Goal: Information Seeking & Learning: Learn about a topic

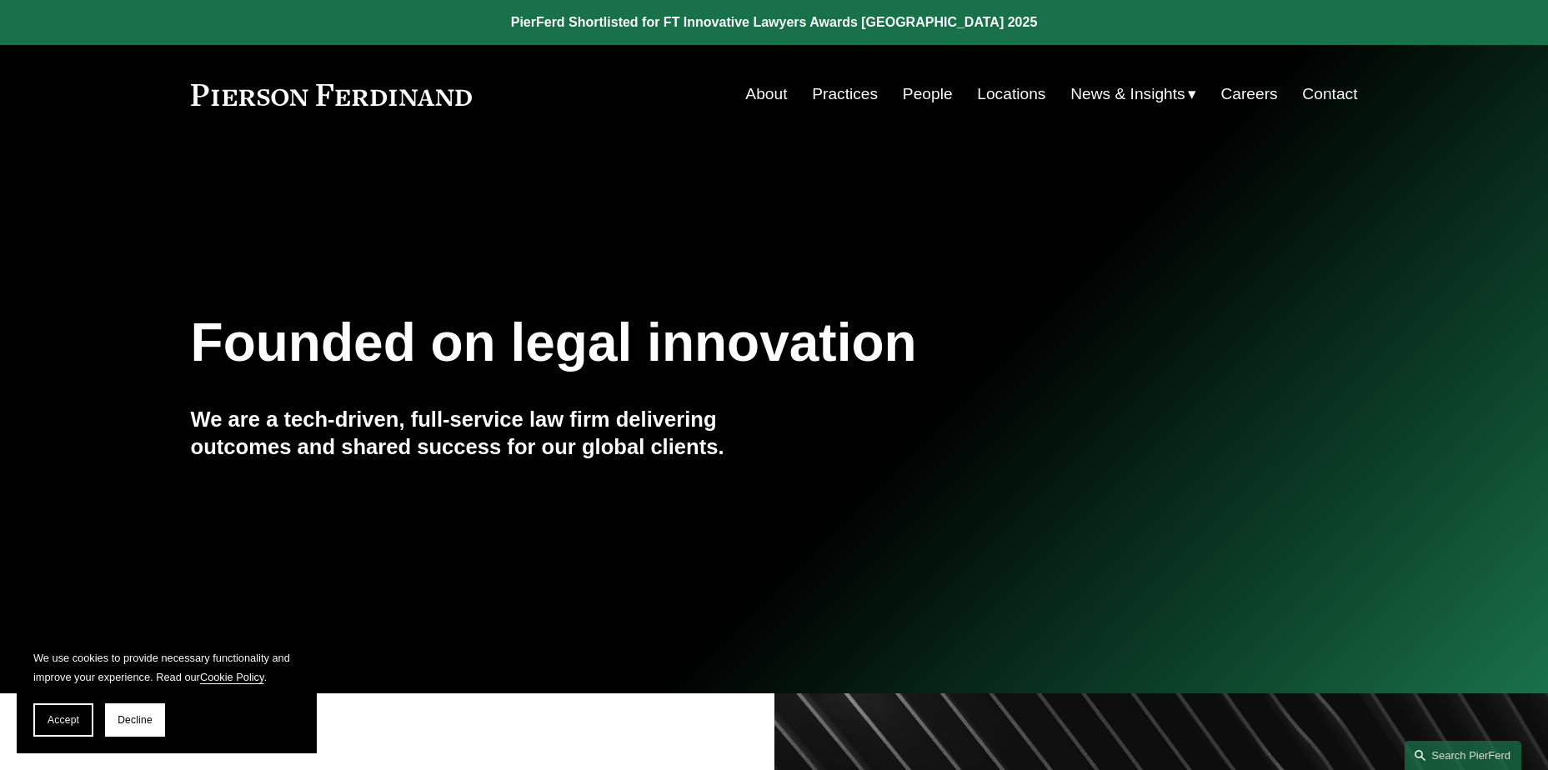
click at [1018, 95] on link "Locations" at bounding box center [1011, 94] width 68 height 32
click at [834, 93] on link "Practices" at bounding box center [845, 94] width 66 height 32
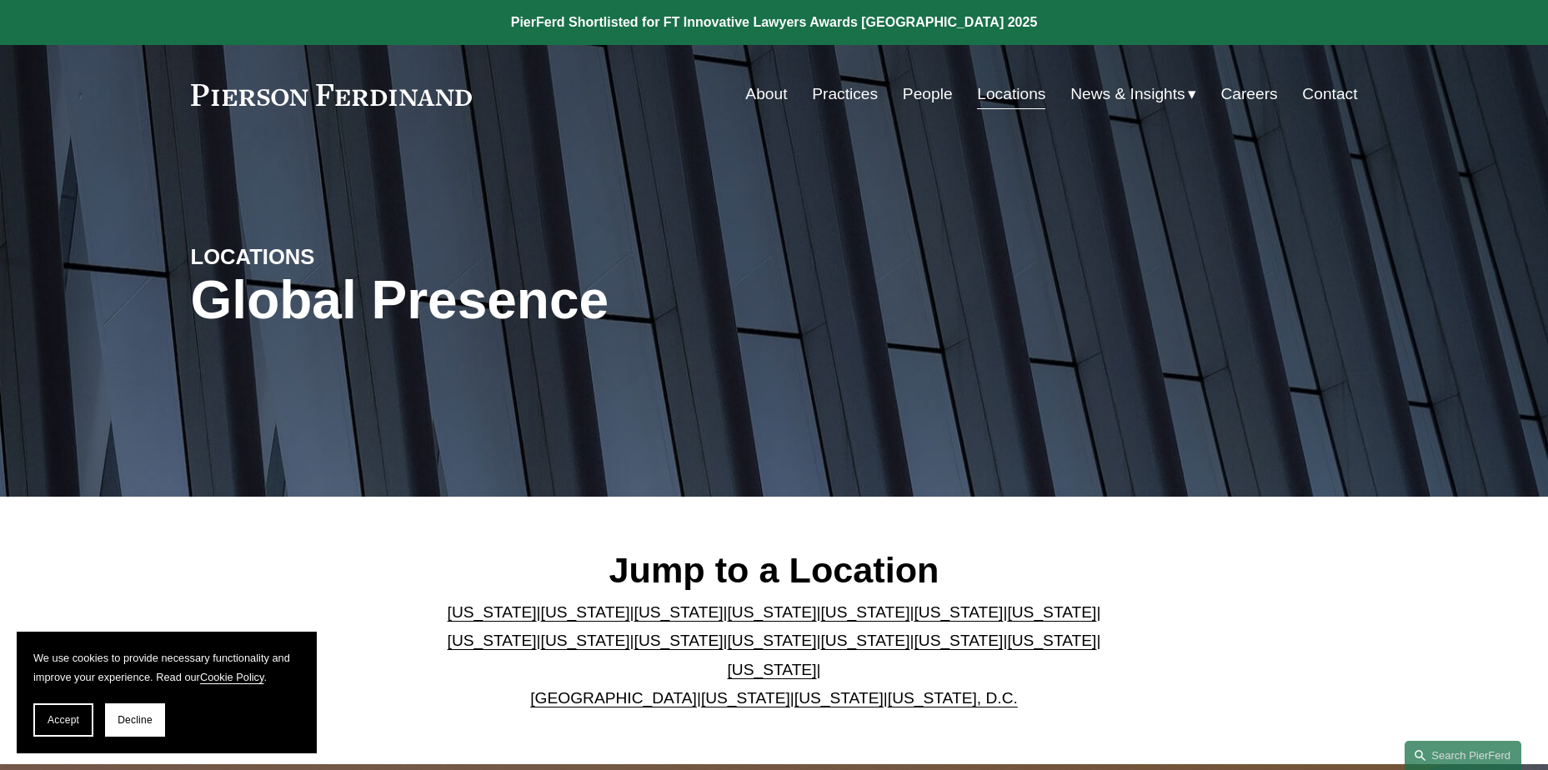
click at [820, 621] on link "[US_STATE]" at bounding box center [864, 612] width 89 height 18
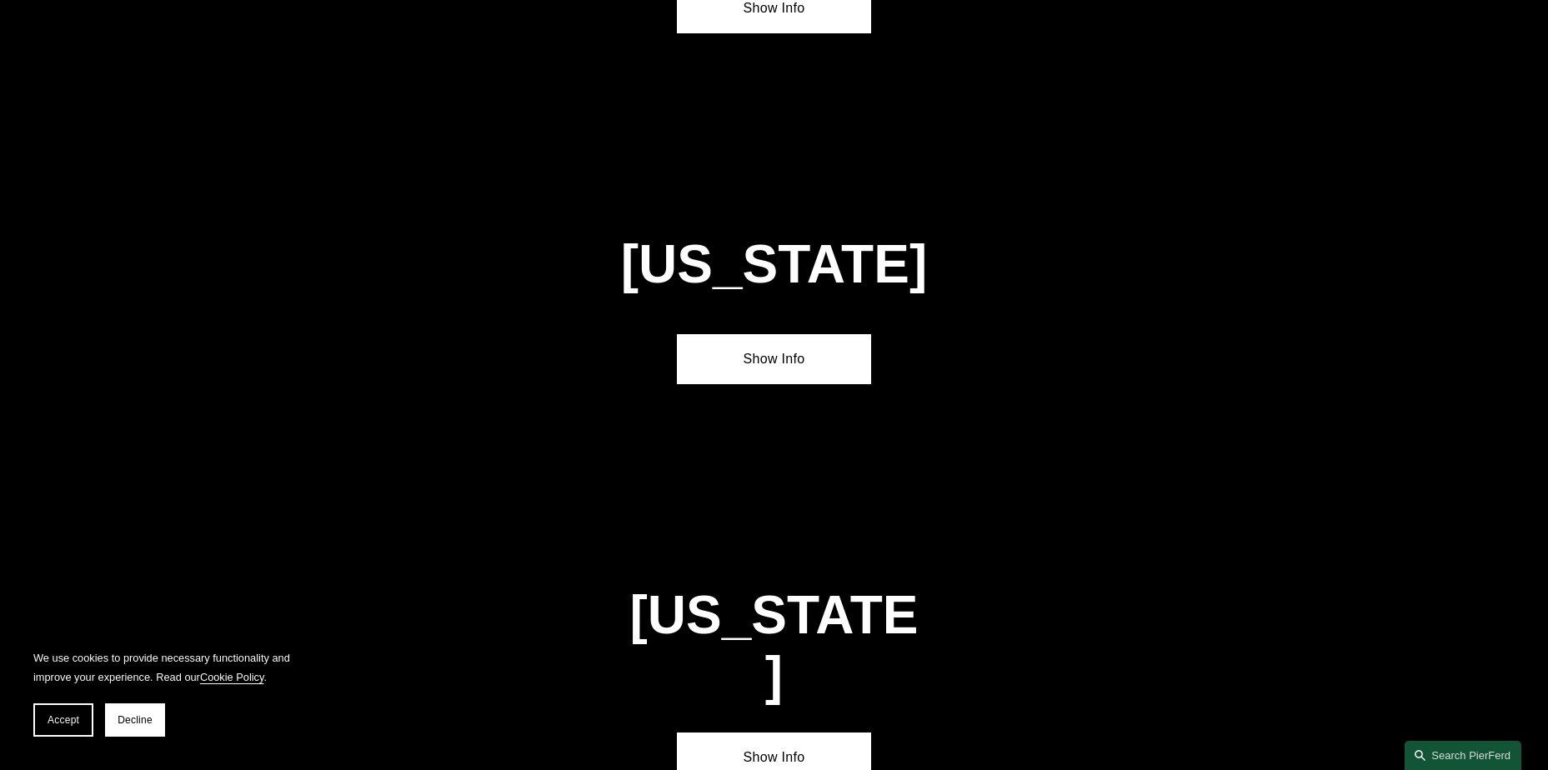
scroll to position [2156, 0]
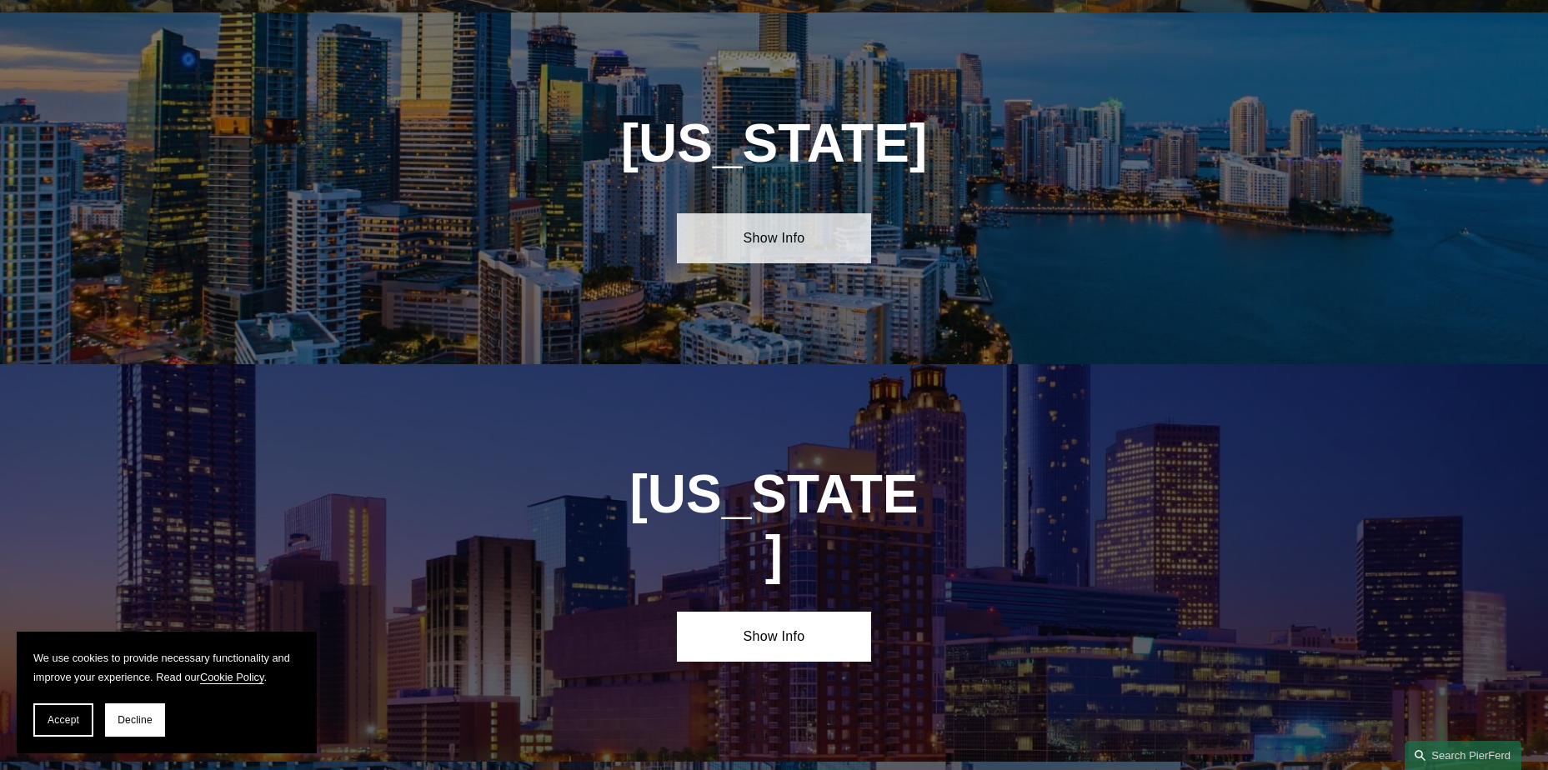
click at [819, 218] on link "Show Info" at bounding box center [774, 238] width 194 height 50
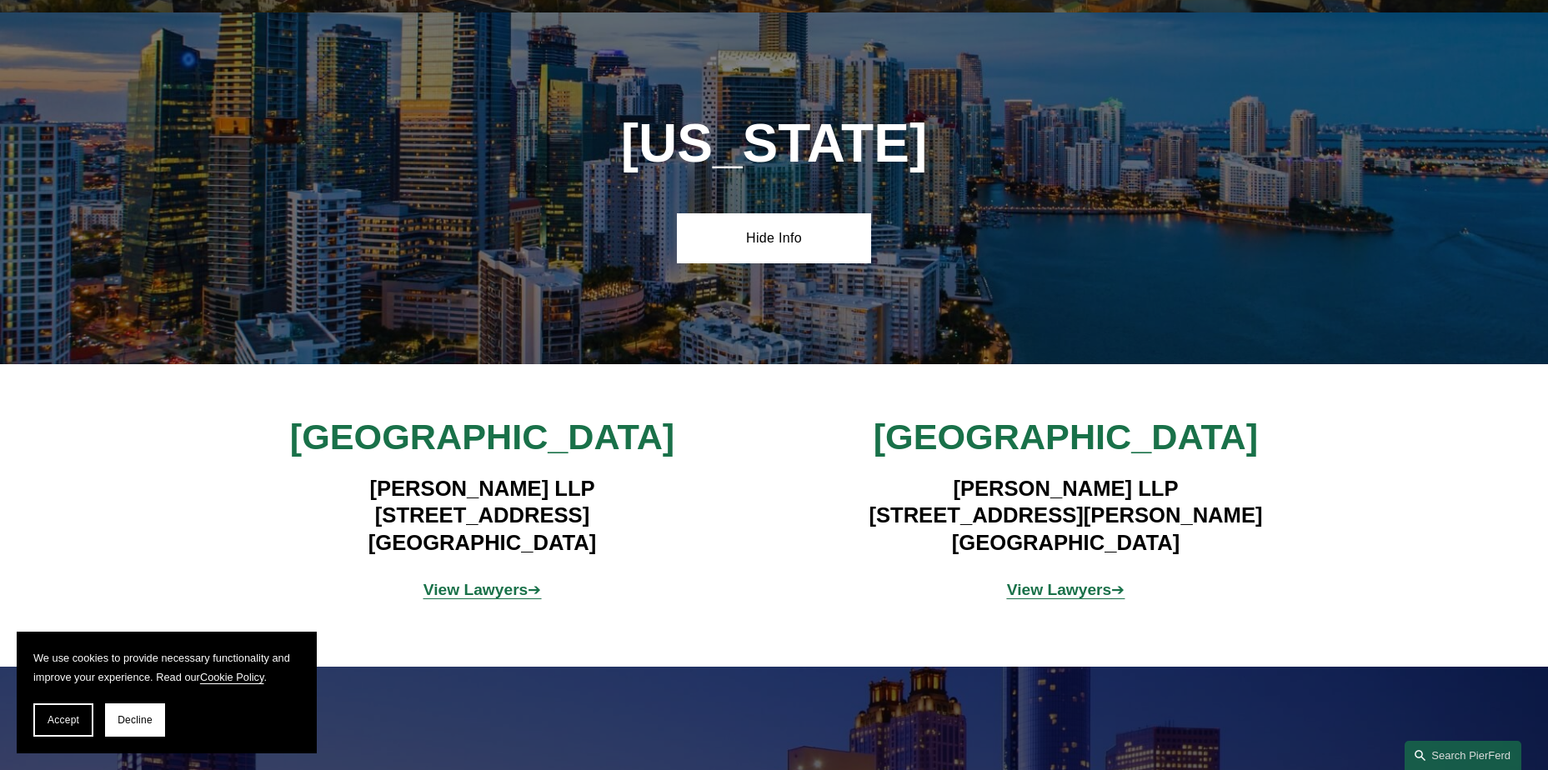
click at [507, 581] on strong "View Lawyers" at bounding box center [475, 590] width 105 height 18
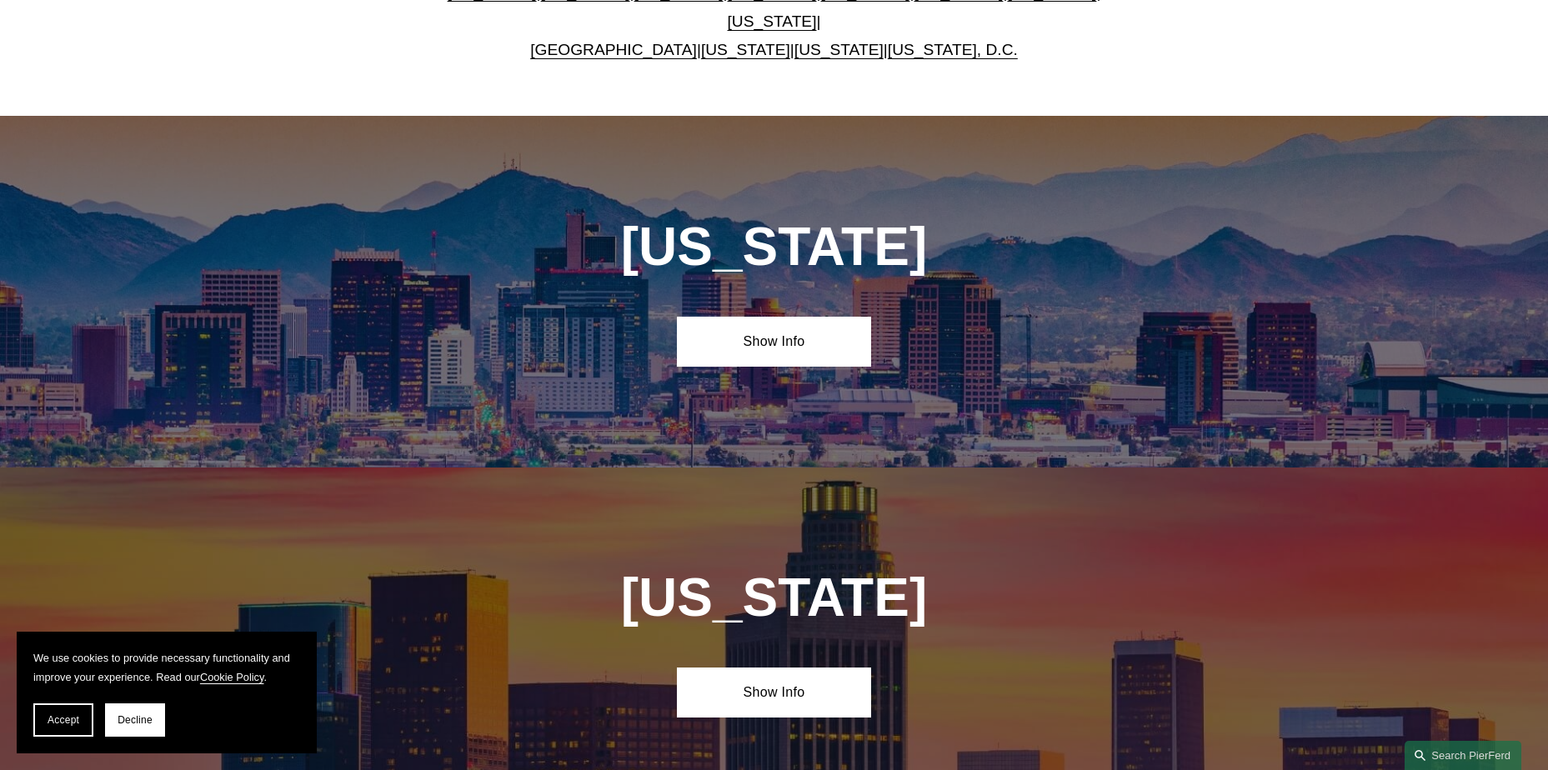
scroll to position [202, 0]
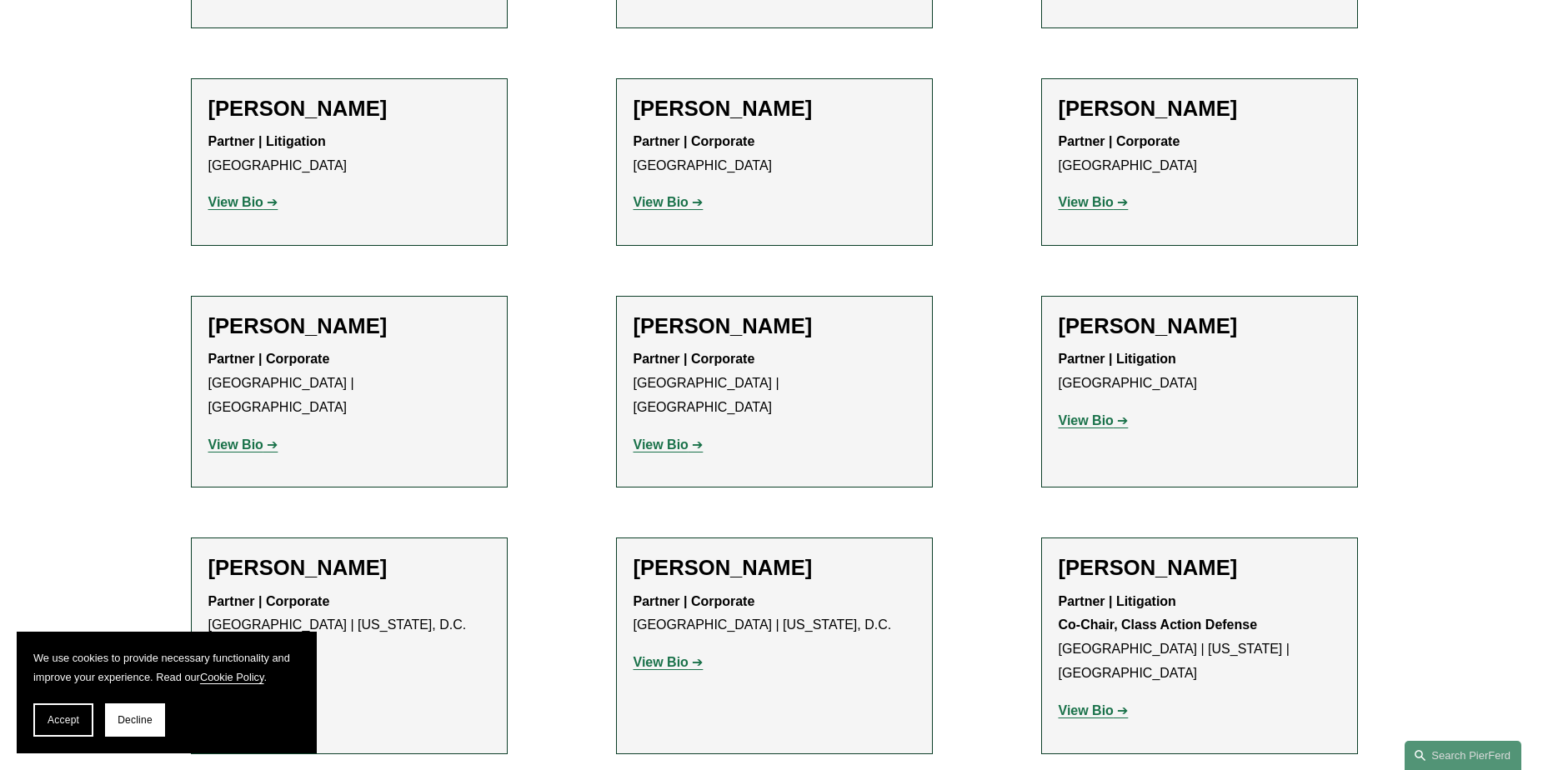
scroll to position [917, 0]
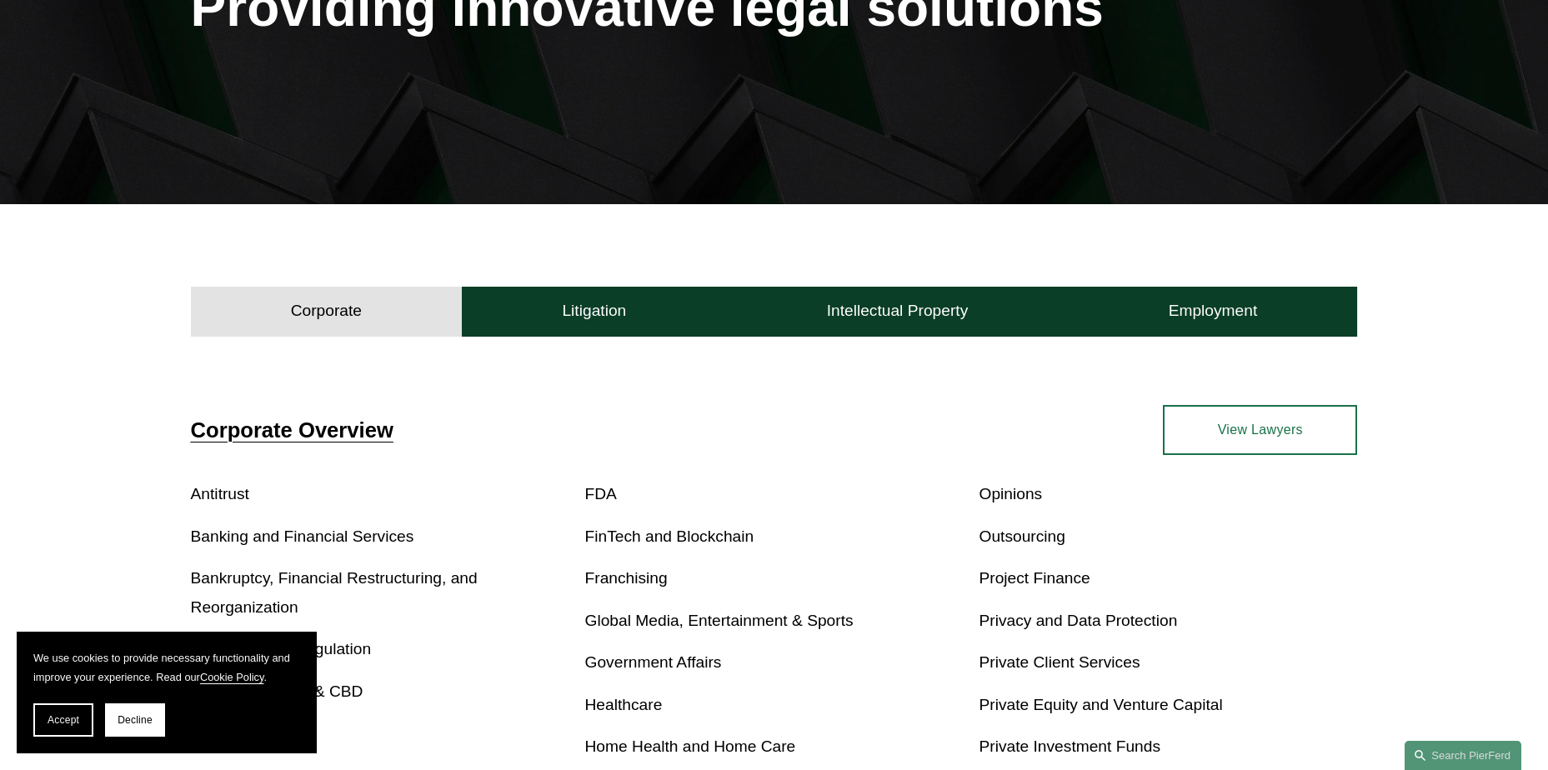
scroll to position [333, 0]
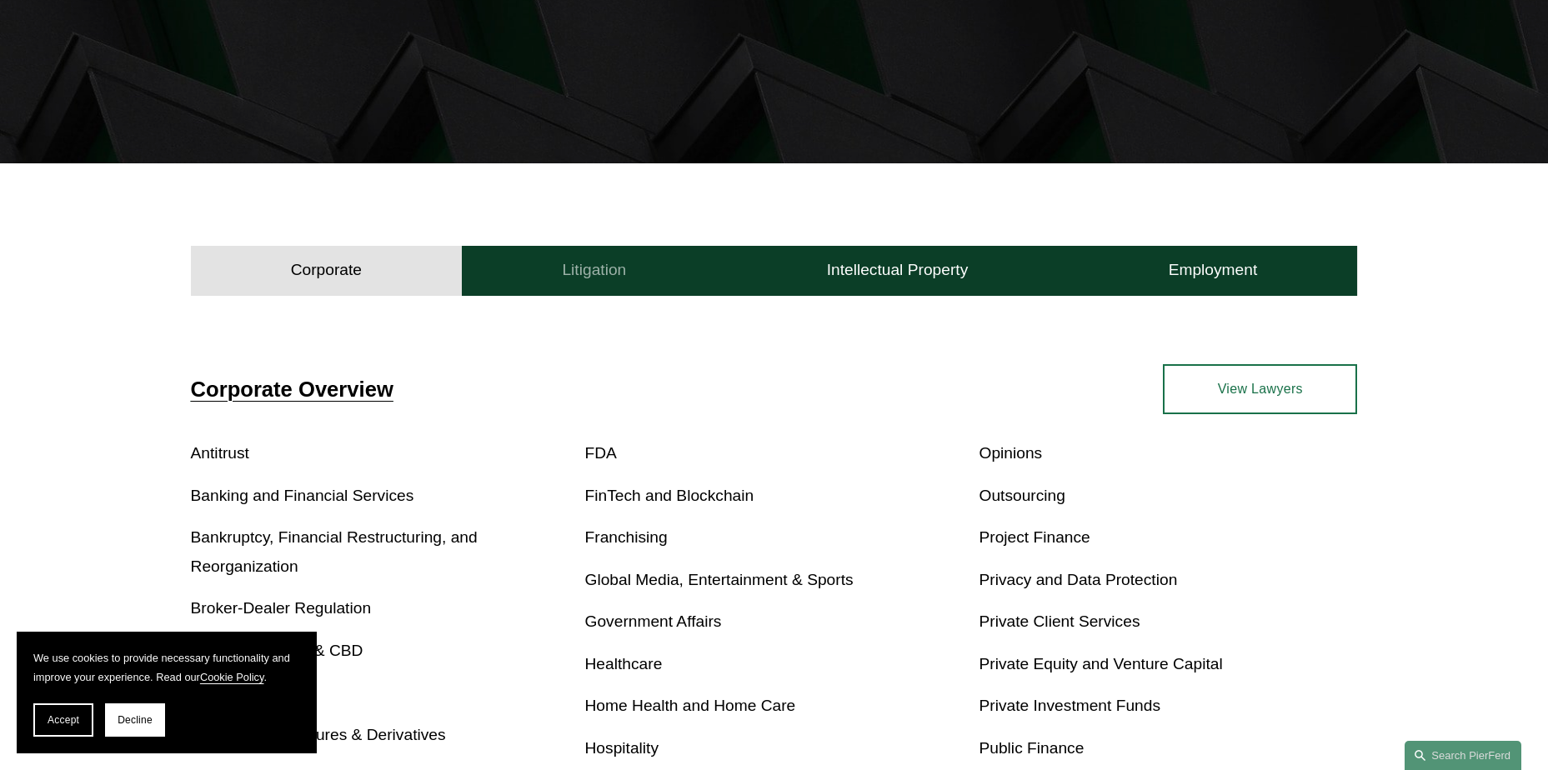
click at [628, 274] on button "Litigation" at bounding box center [594, 271] width 264 height 50
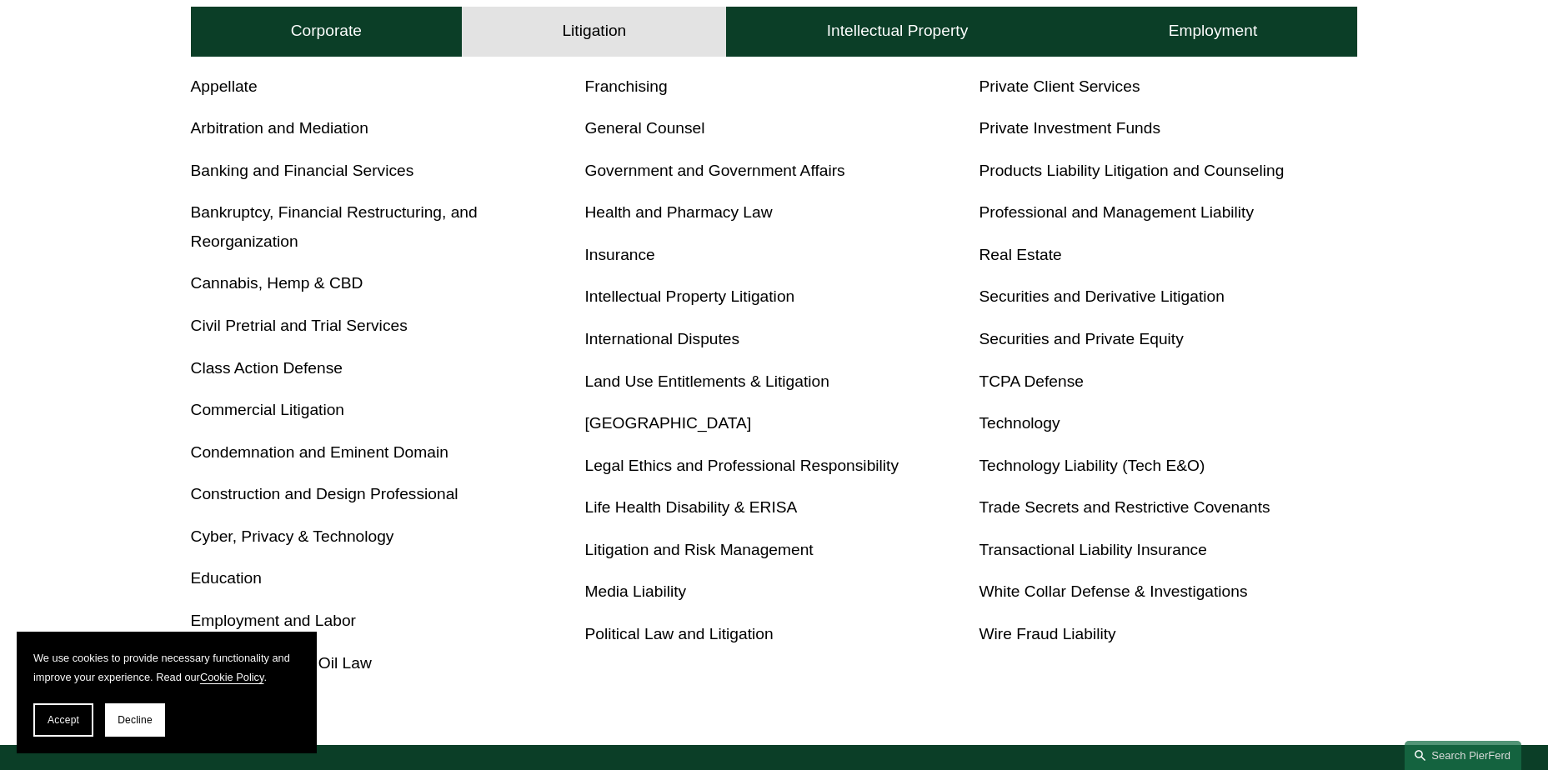
scroll to position [750, 0]
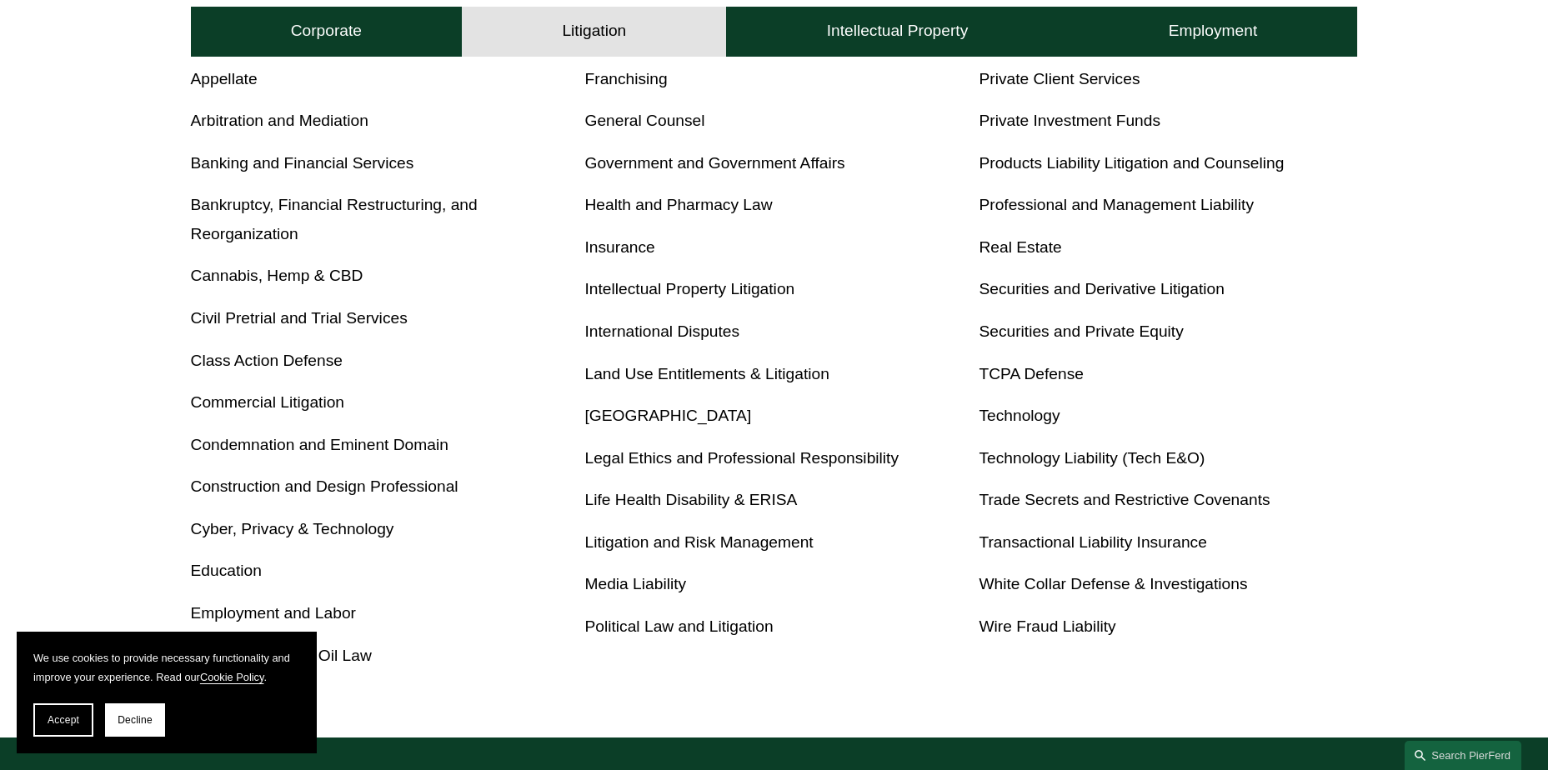
click at [1029, 378] on link "TCPA Defense" at bounding box center [1031, 374] width 105 height 18
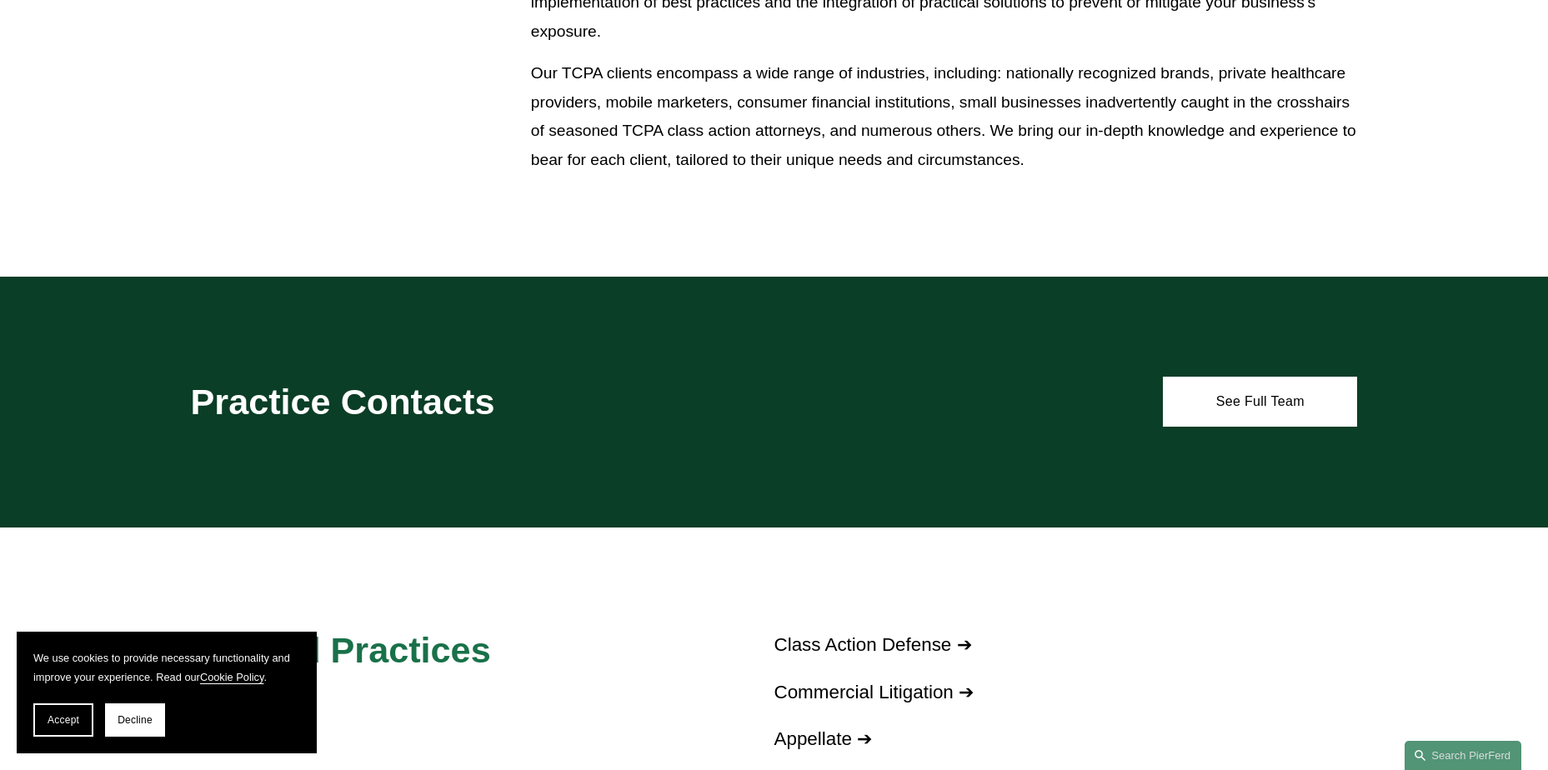
scroll to position [1167, 0]
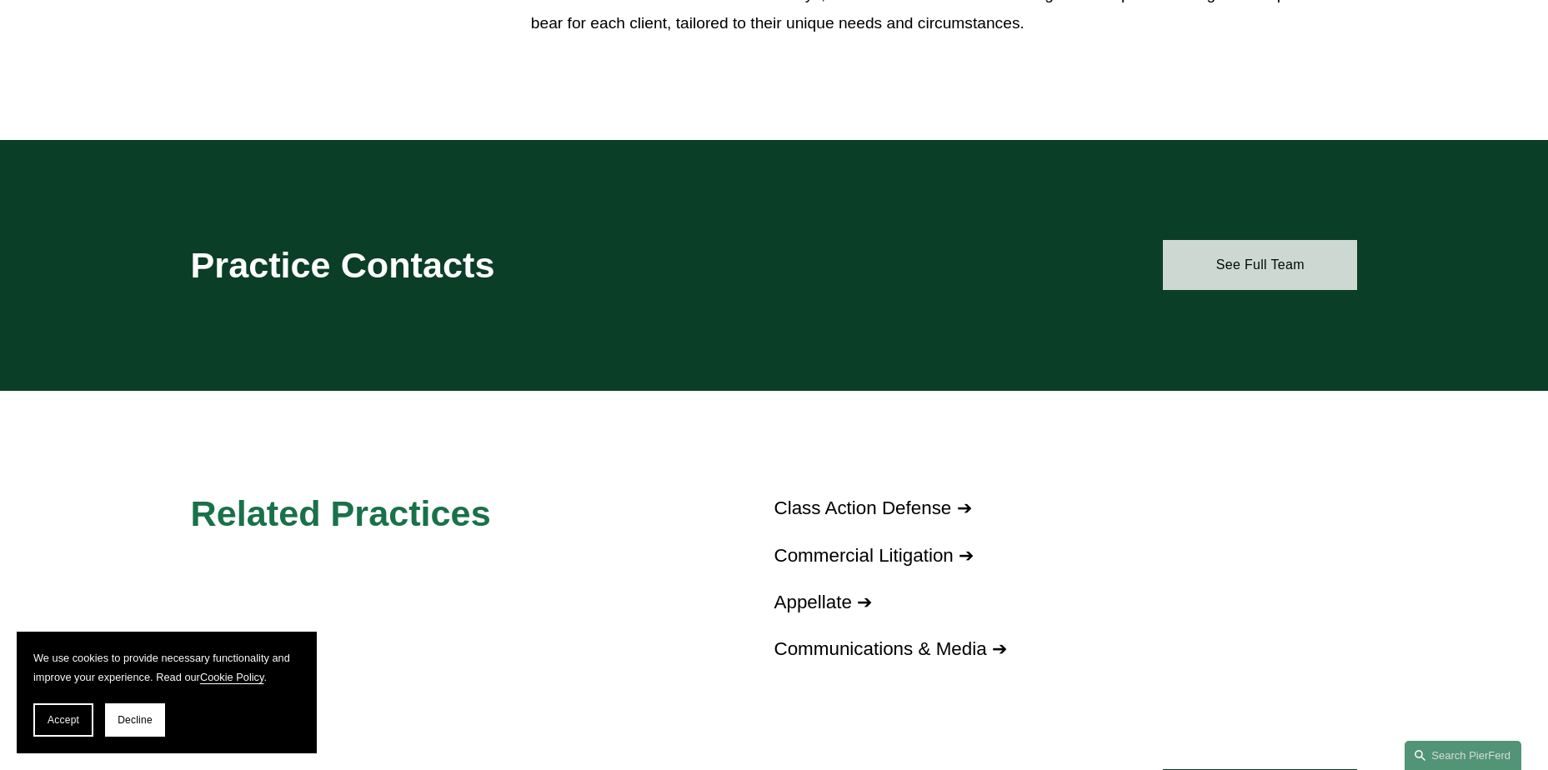
click at [1284, 273] on link "See Full Team" at bounding box center [1260, 265] width 194 height 50
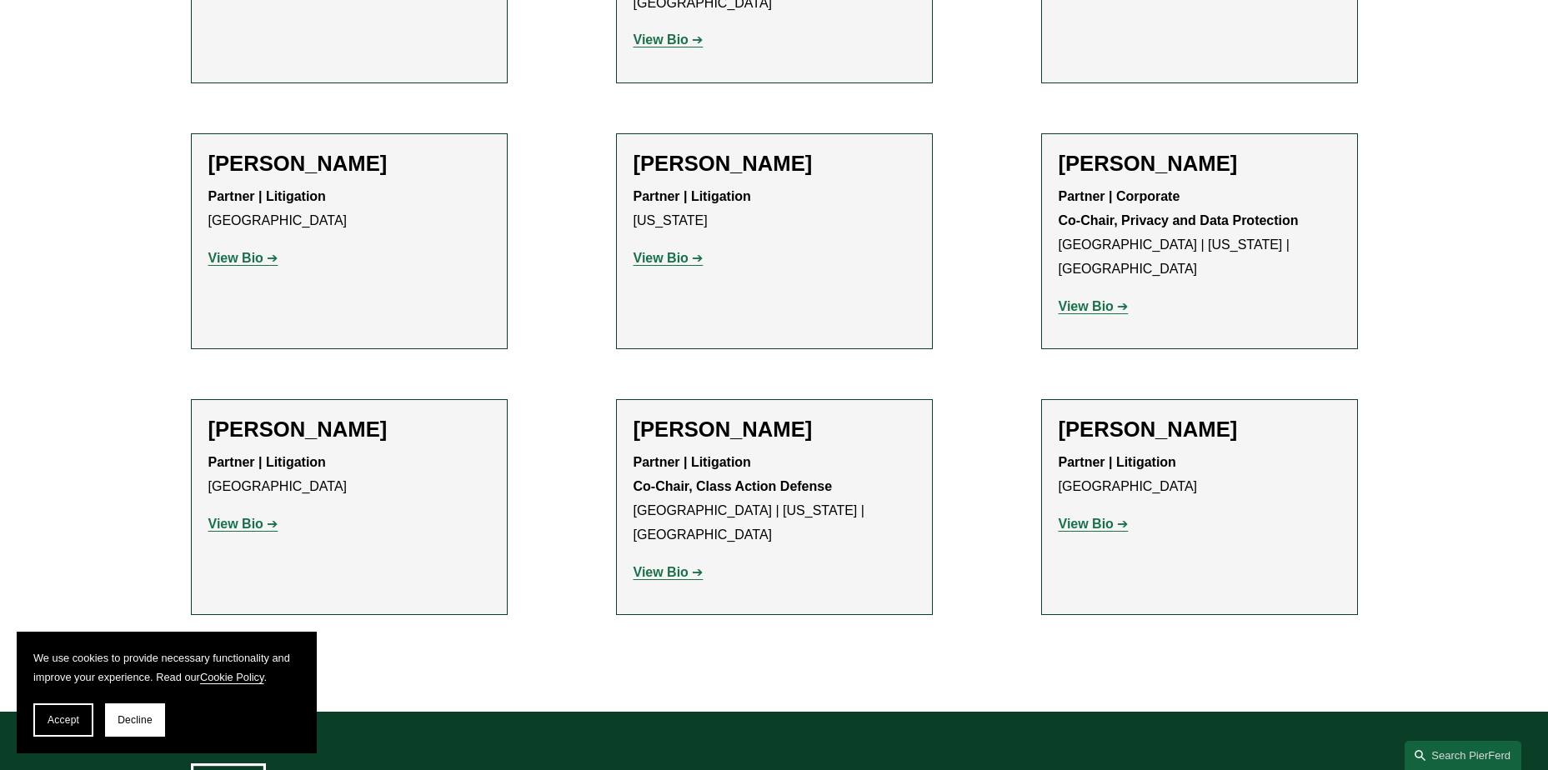
scroll to position [917, 0]
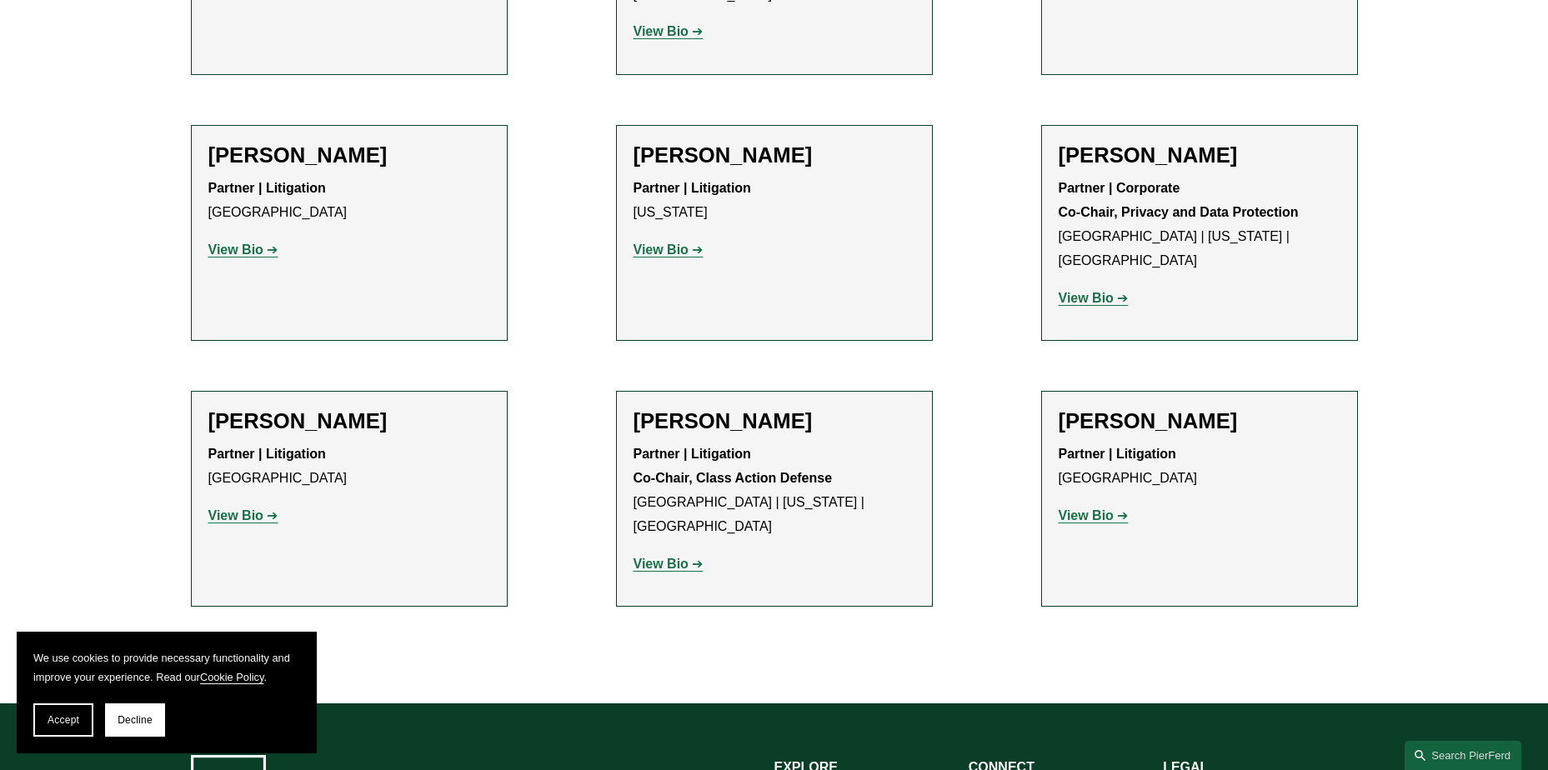
click at [682, 557] on strong "View Bio" at bounding box center [660, 564] width 55 height 14
click at [1103, 508] on strong "View Bio" at bounding box center [1086, 515] width 55 height 14
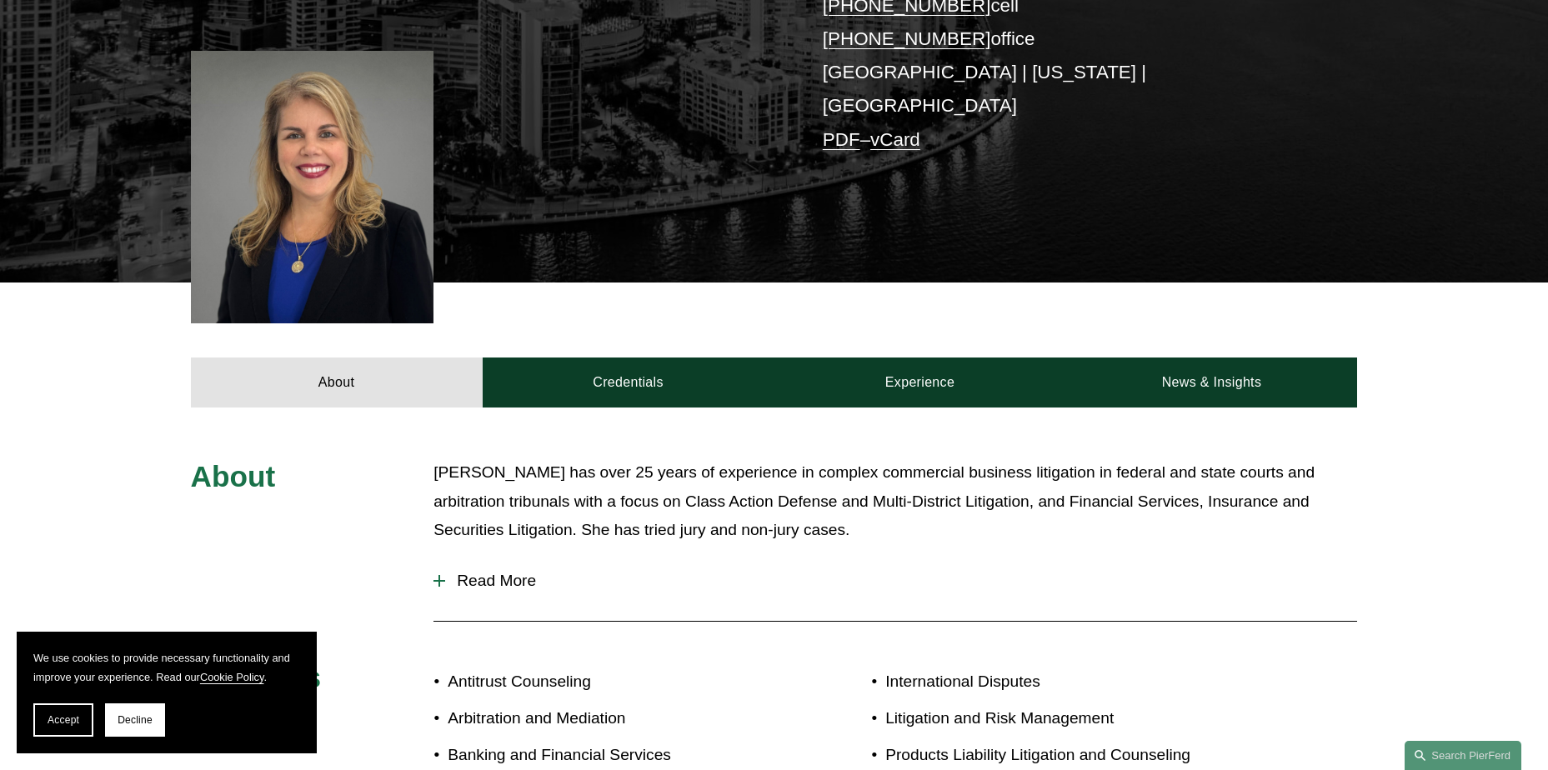
scroll to position [333, 0]
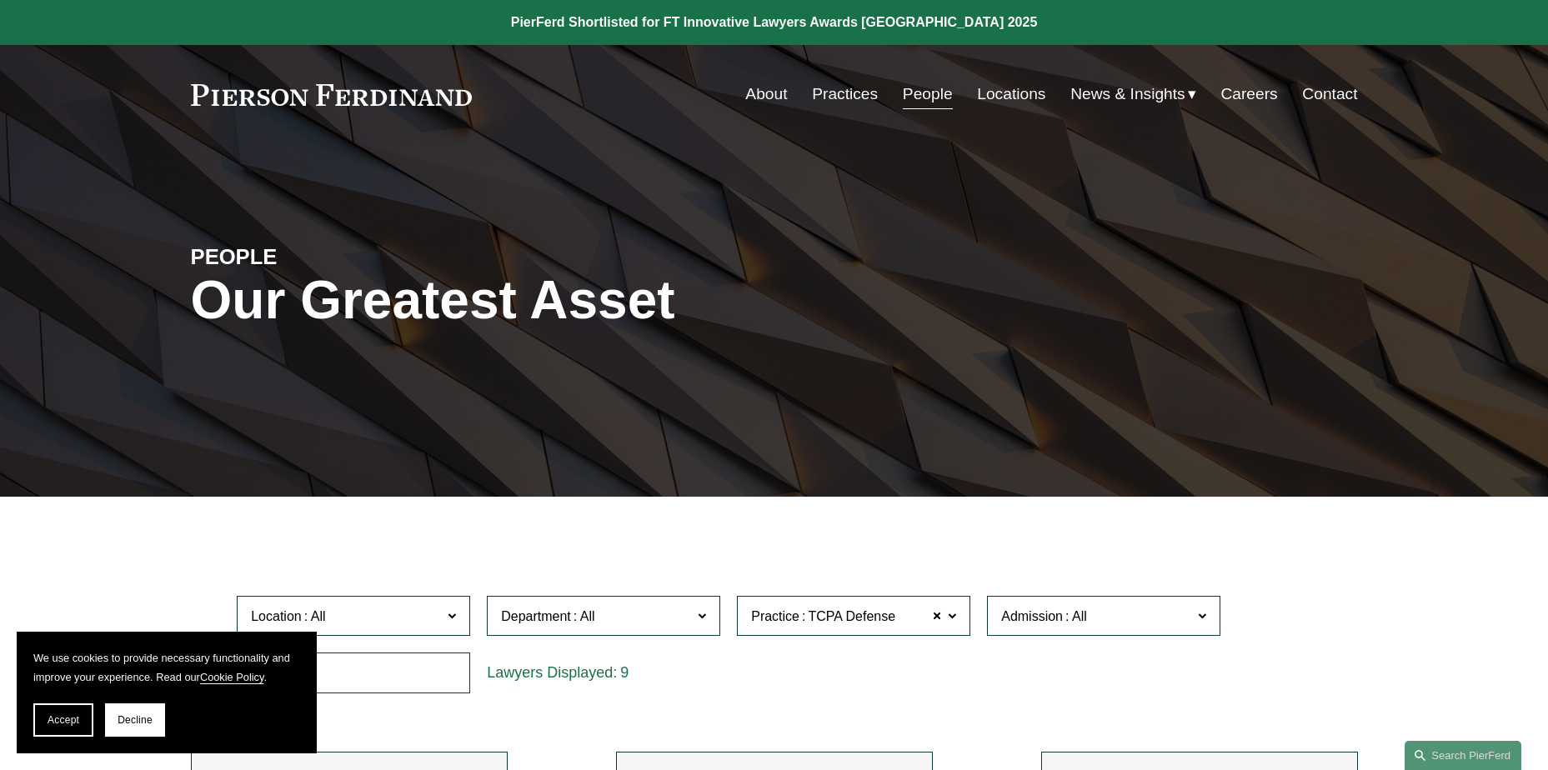
scroll to position [917, 0]
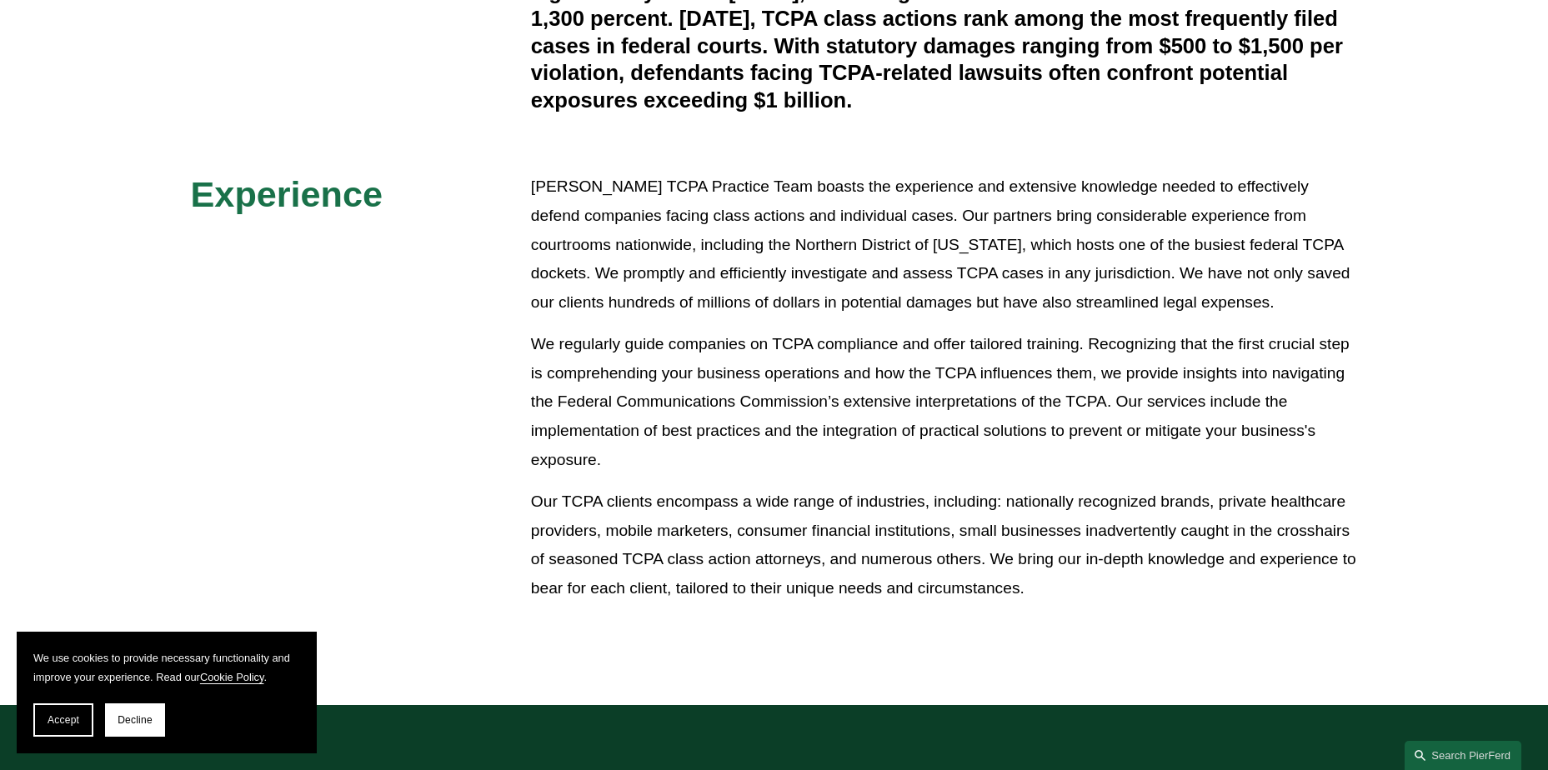
scroll to position [900, 0]
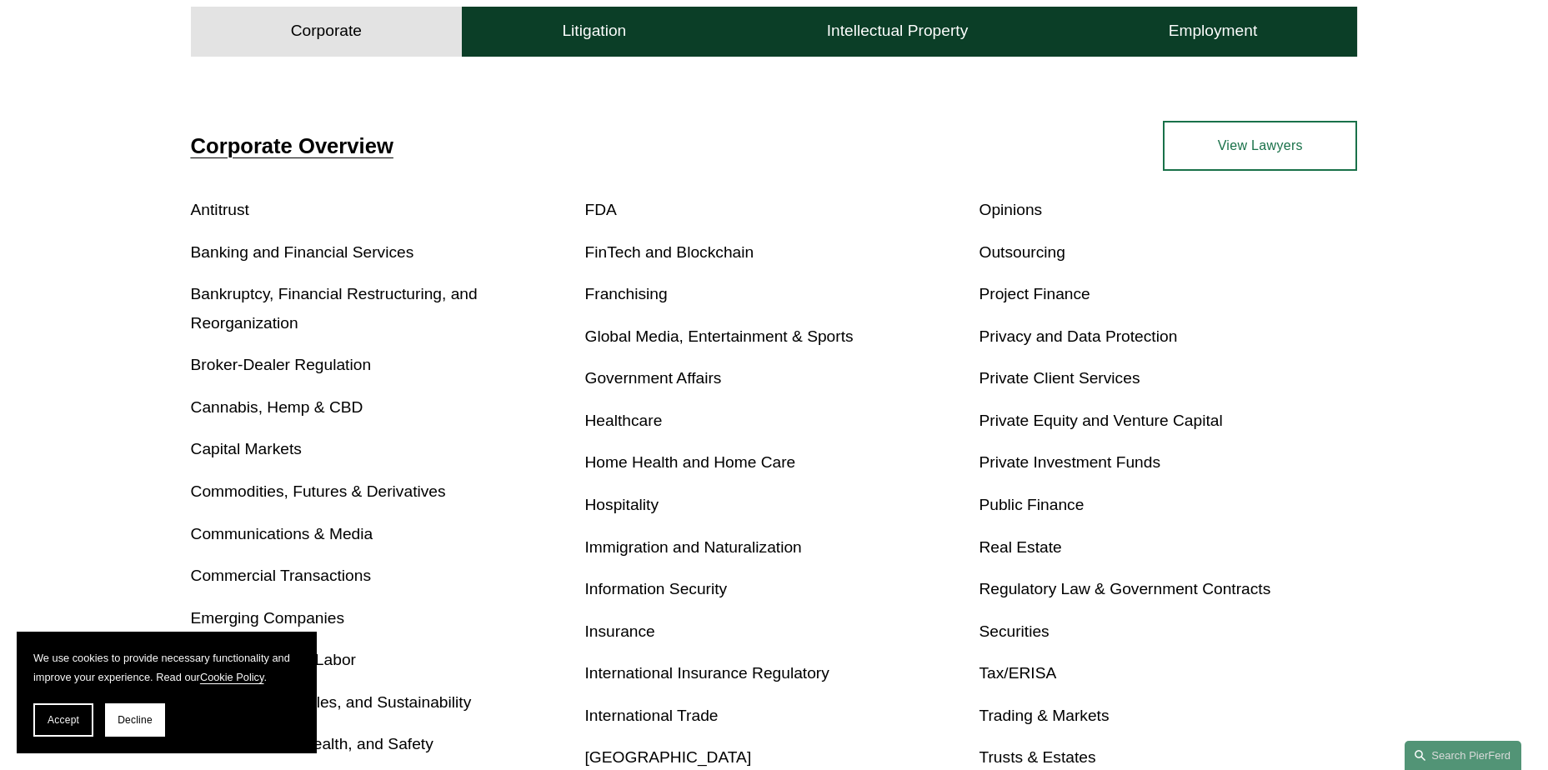
scroll to position [723, 0]
